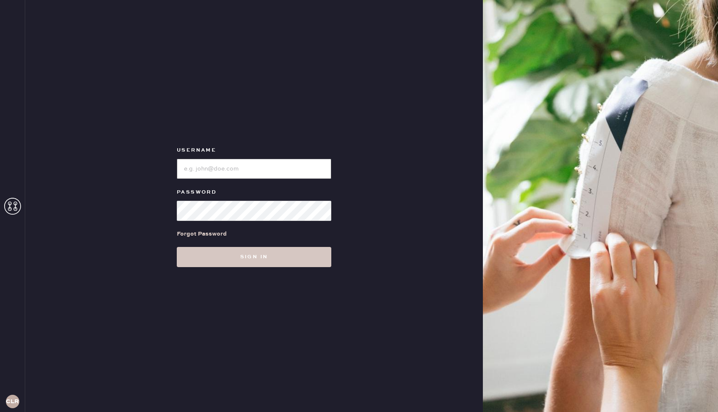
type input "Reformationboston"
click at [249, 240] on div "Forgot Password" at bounding box center [254, 234] width 154 height 26
click at [250, 257] on button "Sign in" at bounding box center [254, 257] width 154 height 20
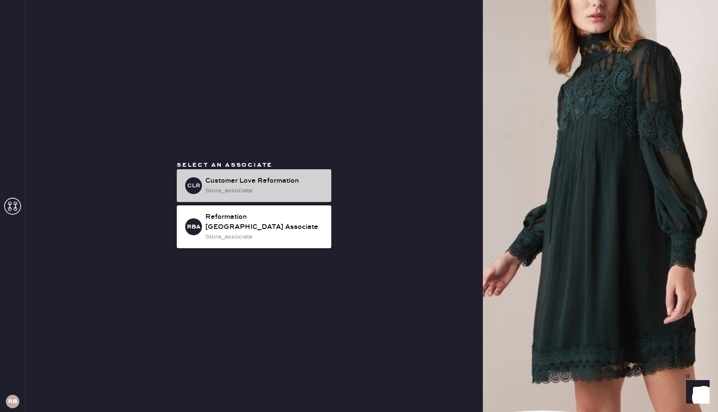
click at [239, 191] on div "store_associate" at bounding box center [264, 190] width 119 height 9
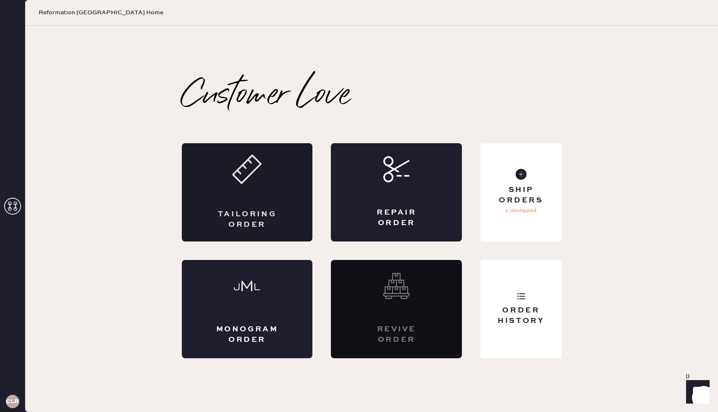
click at [241, 219] on div "Tailoring Order" at bounding box center [247, 219] width 64 height 21
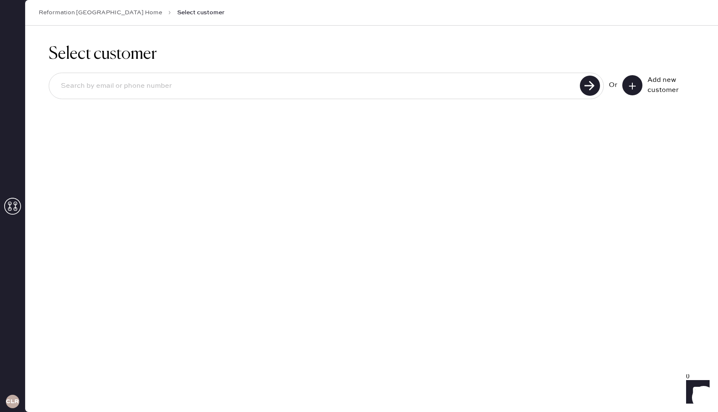
click at [137, 95] on input at bounding box center [315, 85] width 523 height 19
type input "[EMAIL_ADDRESS][DOMAIN_NAME]"
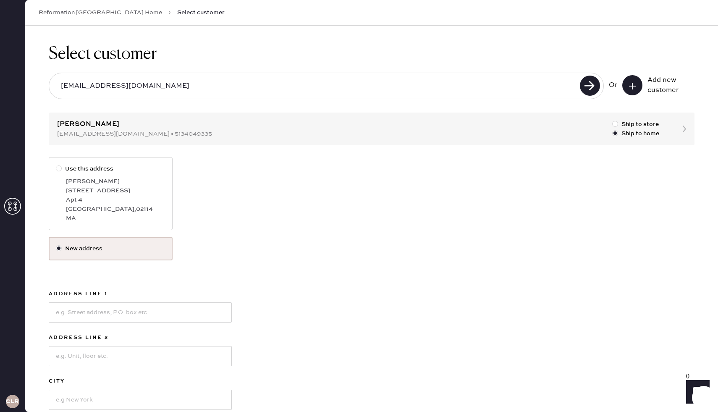
click at [60, 168] on div at bounding box center [59, 168] width 6 height 6
click at [56, 165] on input "Use this address" at bounding box center [56, 164] width 0 height 0
radio input "true"
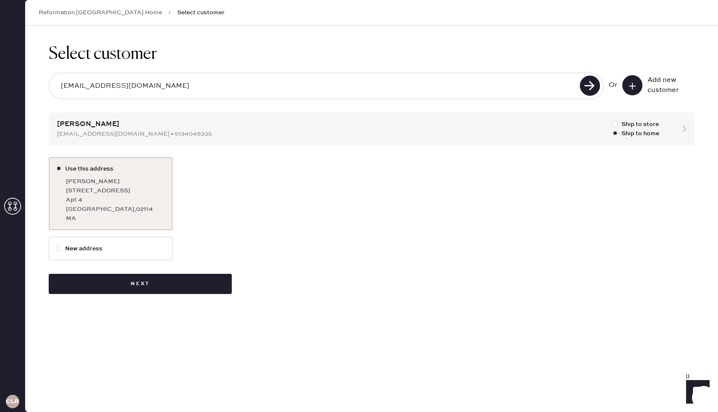
click at [127, 246] on label "New address" at bounding box center [111, 248] width 110 height 9
click at [56, 244] on input "New address" at bounding box center [56, 244] width 0 height 0
radio input "true"
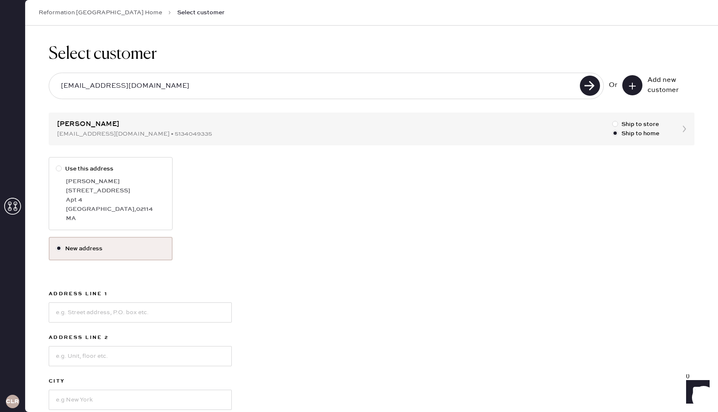
scroll to position [90, 0]
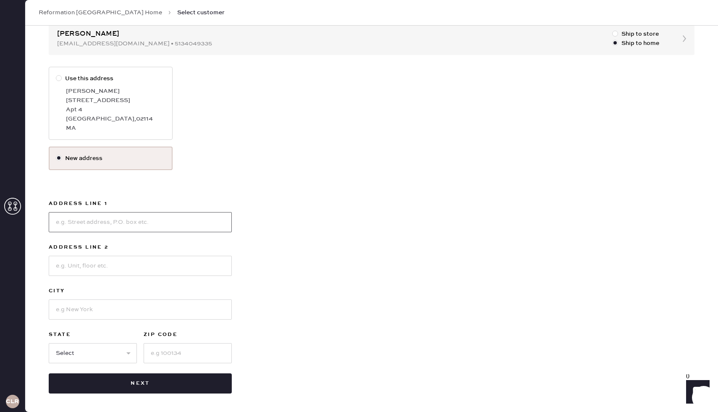
click at [106, 222] on input at bounding box center [140, 222] width 183 height 20
click at [73, 222] on input "1521 Qashinton St" at bounding box center [140, 222] width 183 height 20
type input "1521 Washinton St"
click at [81, 268] on input at bounding box center [140, 266] width 183 height 20
type input "Apt 7"
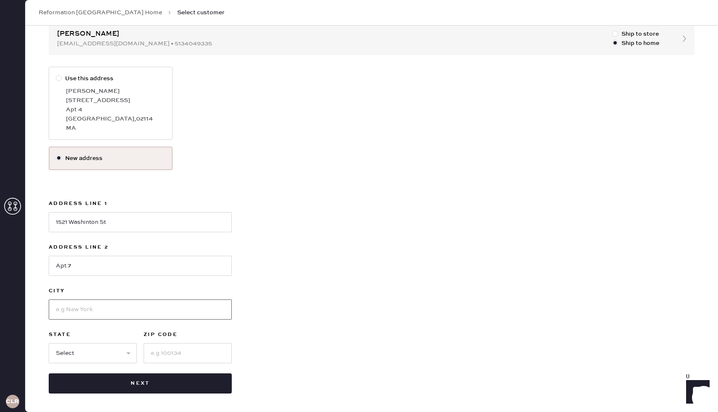
click at [60, 312] on input at bounding box center [140, 309] width 183 height 20
type input "[GEOGRAPHIC_DATA]"
click at [196, 358] on input at bounding box center [188, 353] width 88 height 20
type input "02118"
click at [110, 354] on select "Select AK AL AR AZ CA CO CT [GEOGRAPHIC_DATA] DE FL [GEOGRAPHIC_DATA] HI [GEOGR…" at bounding box center [93, 353] width 88 height 20
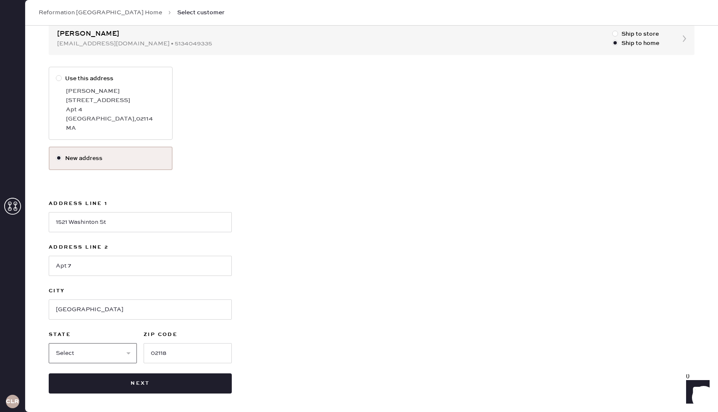
select select "MA"
click at [331, 260] on div "Use this address [PERSON_NAME] [STREET_ADDRESS] New address Address Line [GEOGR…" at bounding box center [372, 230] width 646 height 327
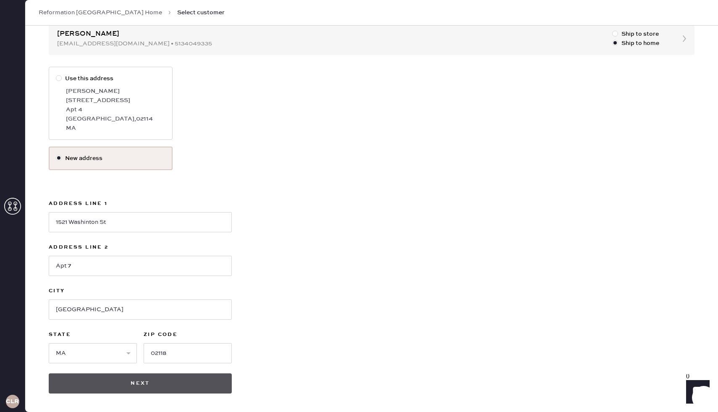
click at [143, 385] on button "Next" at bounding box center [140, 383] width 183 height 20
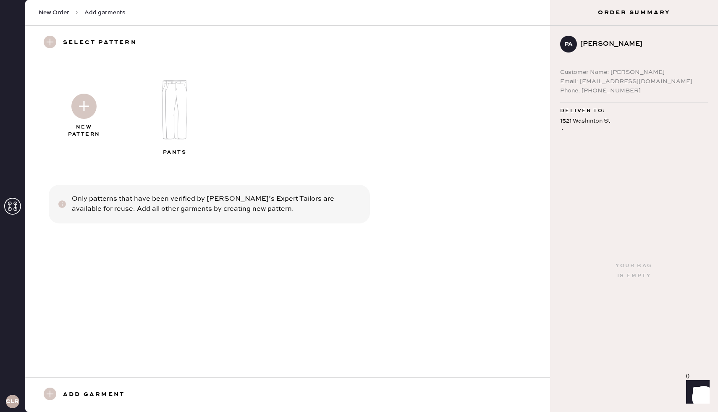
click at [84, 114] on img at bounding box center [83, 106] width 25 height 25
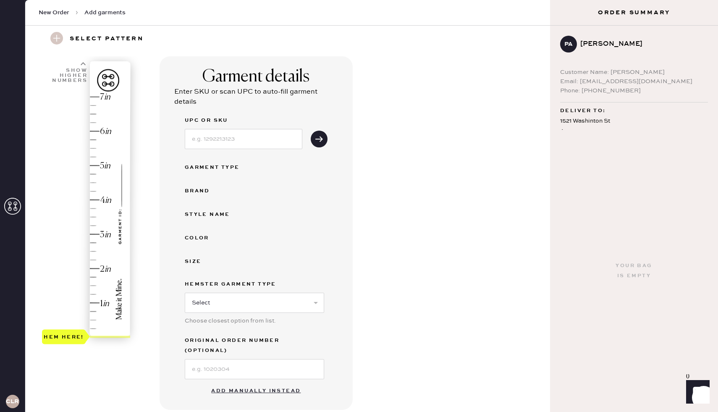
scroll to position [31, 0]
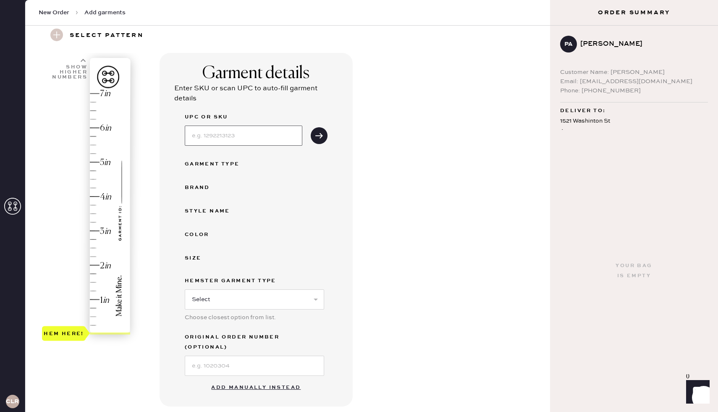
click at [222, 139] on input at bounding box center [244, 136] width 118 height 20
type input "1304134HLW004"
click at [330, 132] on div "Garment details Enter SKU or scan UPC to auto-fill garment details UPC or SKU 1…" at bounding box center [256, 229] width 193 height 353
click at [314, 135] on button "submit" at bounding box center [319, 135] width 17 height 17
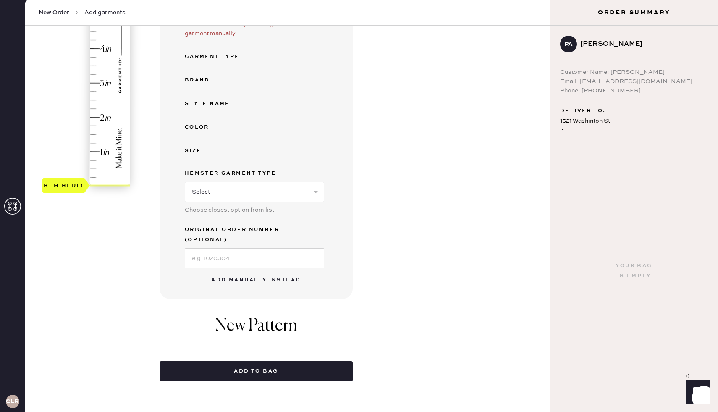
scroll to position [189, 0]
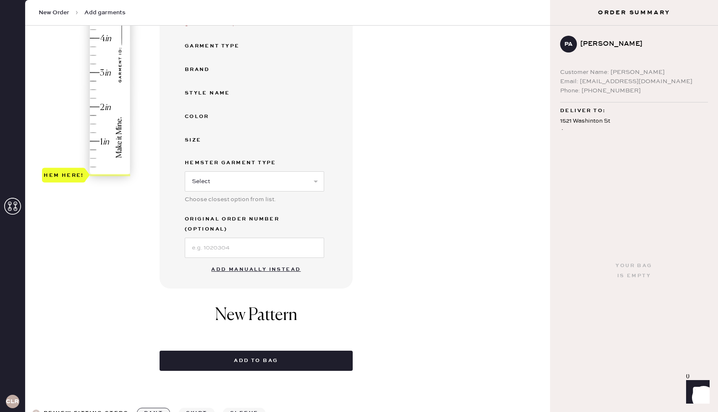
click at [252, 261] on button "Add manually instead" at bounding box center [255, 269] width 99 height 17
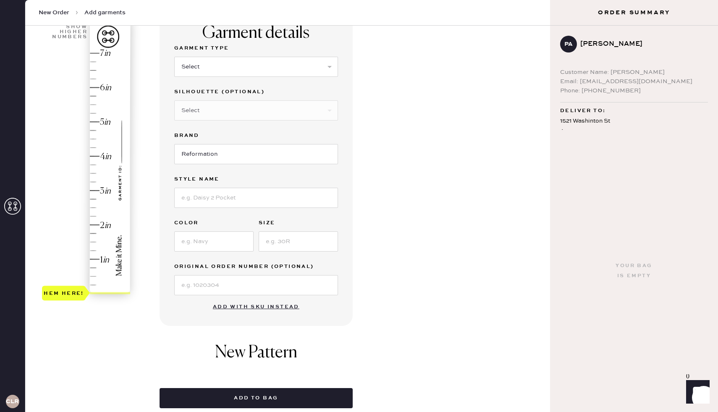
scroll to position [71, 0]
click at [213, 68] on select "Select Basic Skirt Jeans Leggings Pants Shorts Basic Sleeved Dress Basic Sleeve…" at bounding box center [256, 66] width 164 height 20
select select "6"
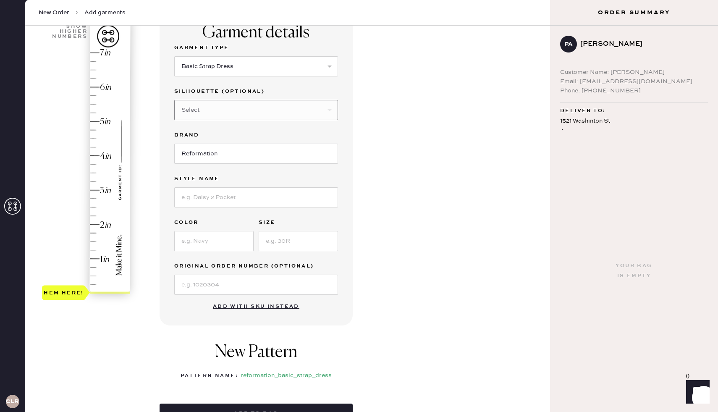
click at [219, 107] on select "Select Other" at bounding box center [256, 110] width 164 height 20
select select "39"
click at [209, 203] on input at bounding box center [256, 197] width 164 height 20
type input "[PERSON_NAME]"
click at [193, 243] on input at bounding box center [213, 241] width 79 height 20
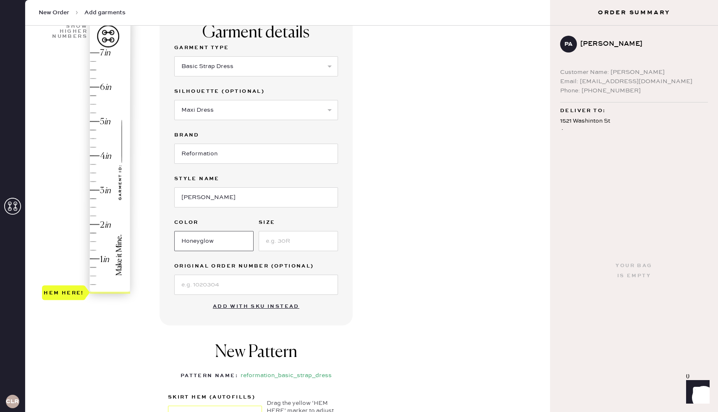
type input "Honeyglow"
click at [272, 244] on input at bounding box center [298, 241] width 79 height 20
type input "4"
type input "2.25"
drag, startPoint x: 55, startPoint y: 291, endPoint x: 58, endPoint y: 220, distance: 71.0
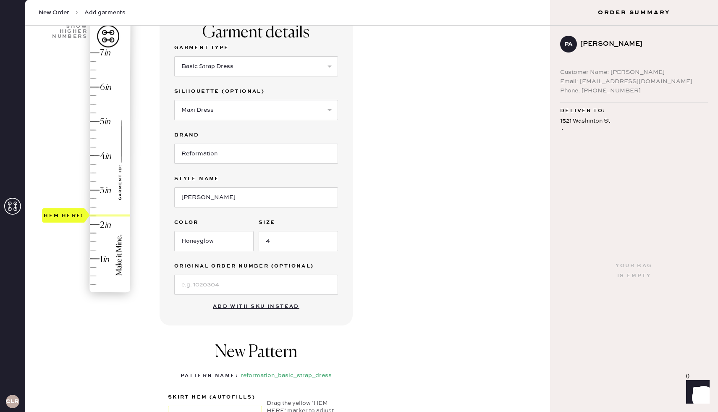
click at [58, 220] on div "Hem here!" at bounding box center [64, 215] width 40 height 10
click at [380, 283] on div "Garment details Garment Type Select Basic Skirt Jeans Leggings Pants Shorts Bas…" at bounding box center [352, 262] width 384 height 500
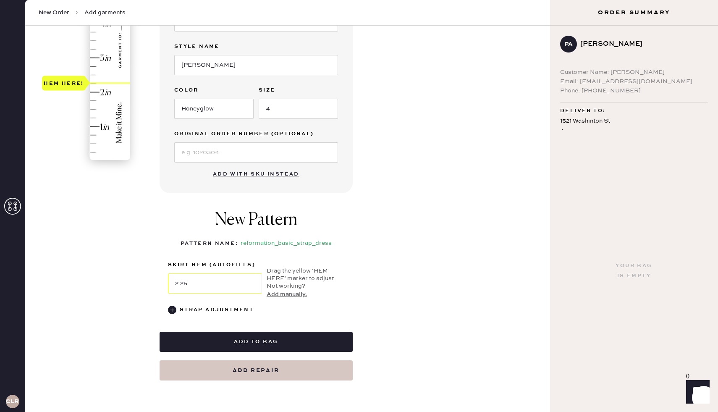
scroll to position [205, 0]
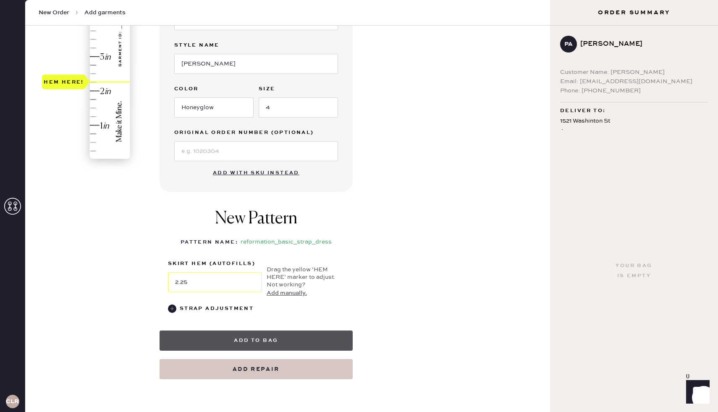
click at [295, 333] on button "Add to bag" at bounding box center [256, 340] width 193 height 20
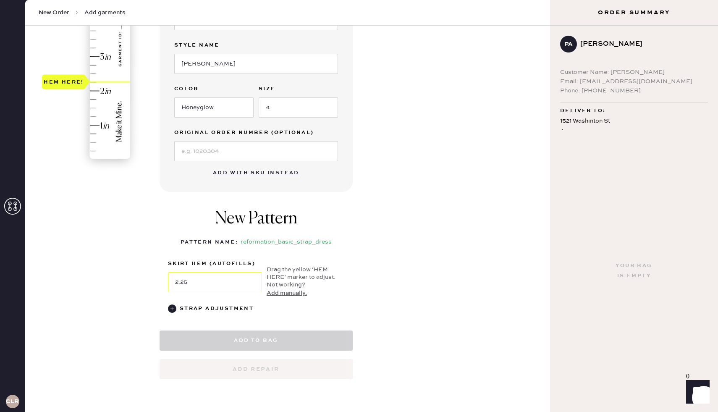
select select "6"
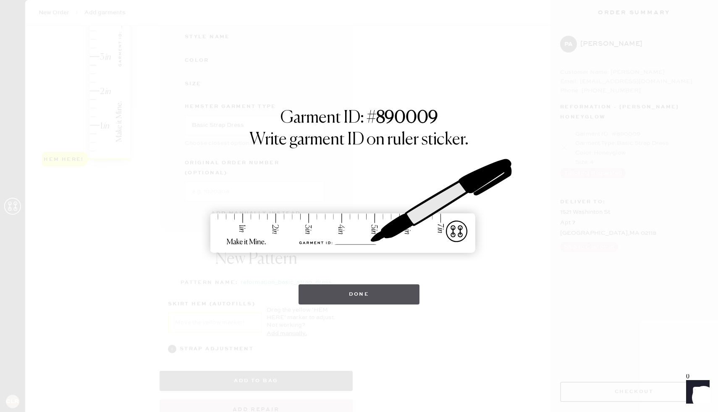
click at [355, 297] on button "Done" at bounding box center [358, 294] width 121 height 20
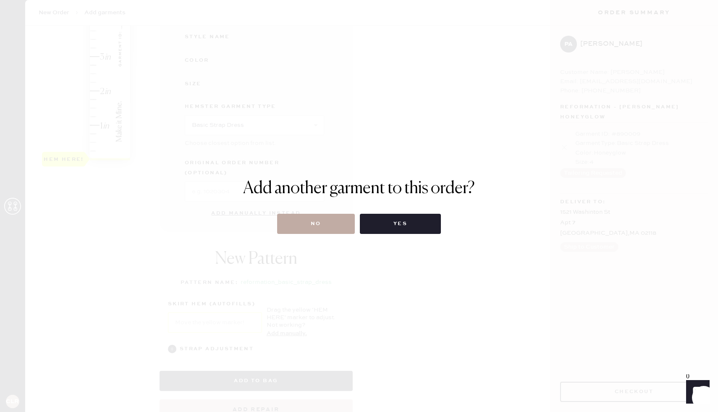
click at [332, 220] on button "No" at bounding box center [316, 224] width 78 height 20
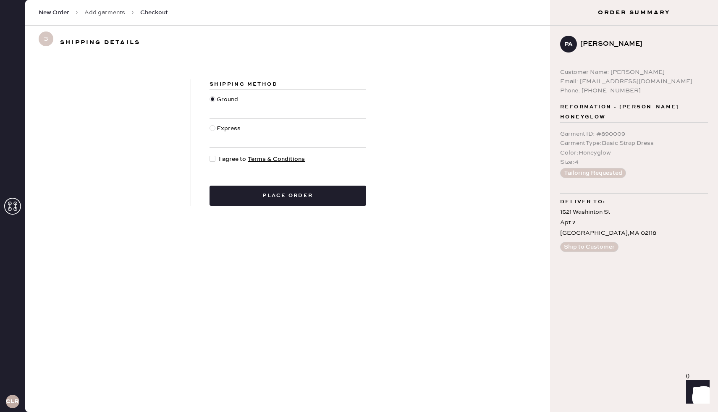
click at [213, 129] on div at bounding box center [212, 128] width 6 height 6
click at [210, 124] on input "Express" at bounding box center [209, 124] width 0 height 0
radio input "true"
click at [411, 166] on form "Shipping Method Ground Express I agree to Terms & Conditions Place order" at bounding box center [287, 142] width 525 height 126
click at [215, 160] on div at bounding box center [213, 158] width 9 height 9
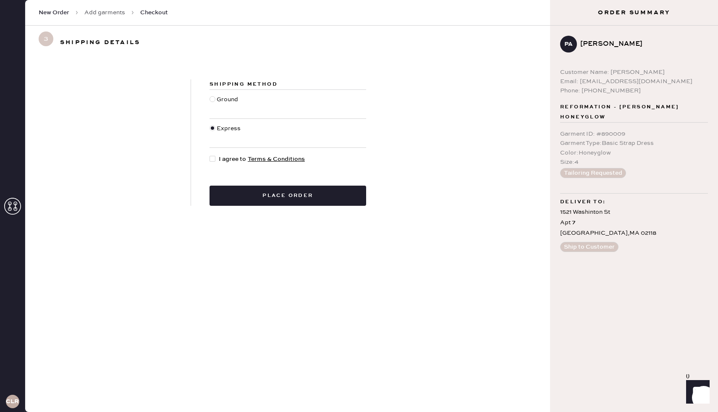
click at [210, 155] on input "I agree to Terms & Conditions" at bounding box center [209, 154] width 0 height 0
checkbox input "true"
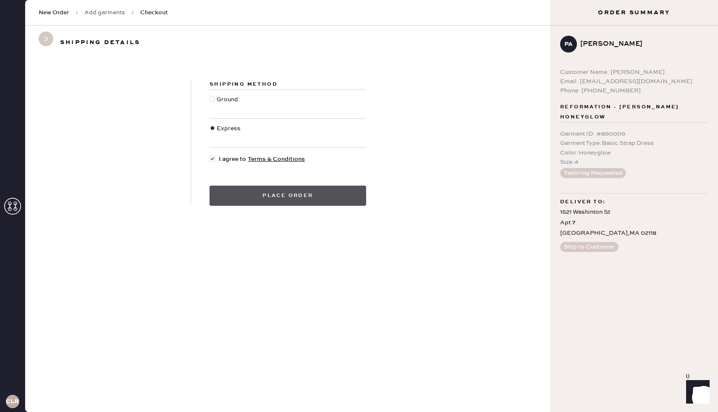
click at [288, 193] on button "Place order" at bounding box center [287, 196] width 157 height 20
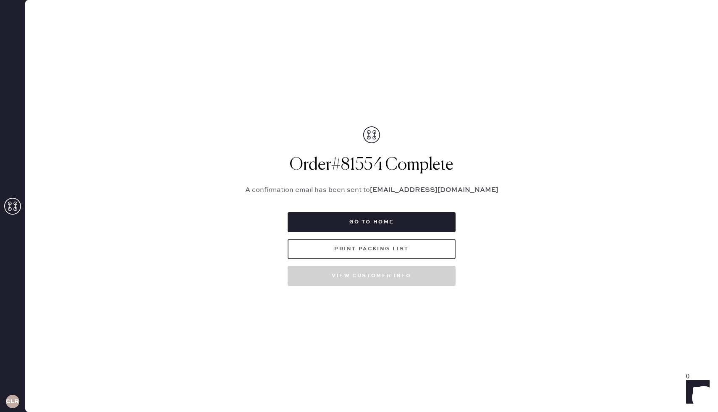
click at [407, 253] on button "Print Packing List" at bounding box center [372, 249] width 168 height 20
